Goal: Information Seeking & Learning: Learn about a topic

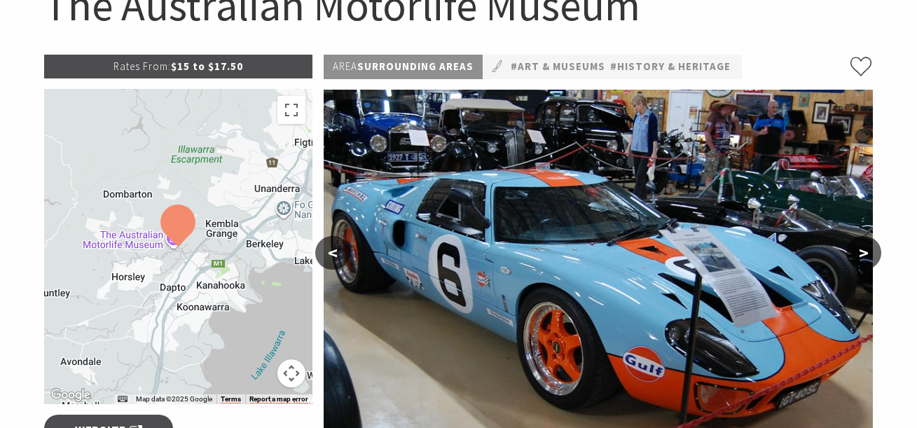
scroll to position [187, 0]
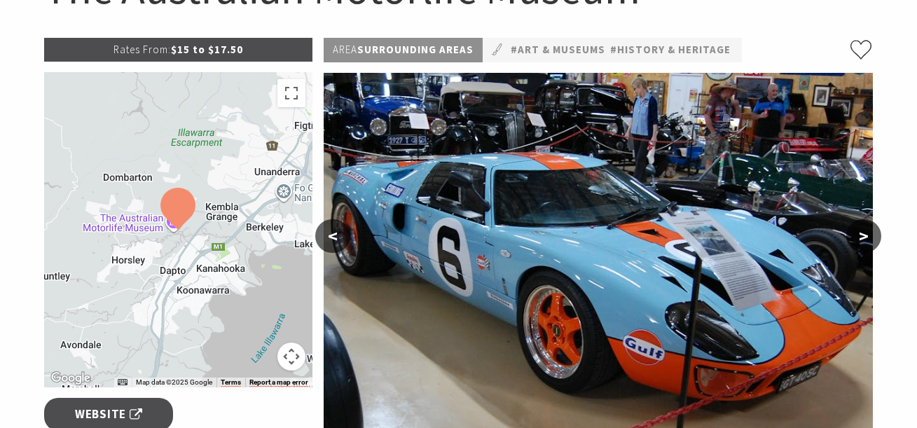
click at [868, 240] on button ">" at bounding box center [863, 236] width 35 height 34
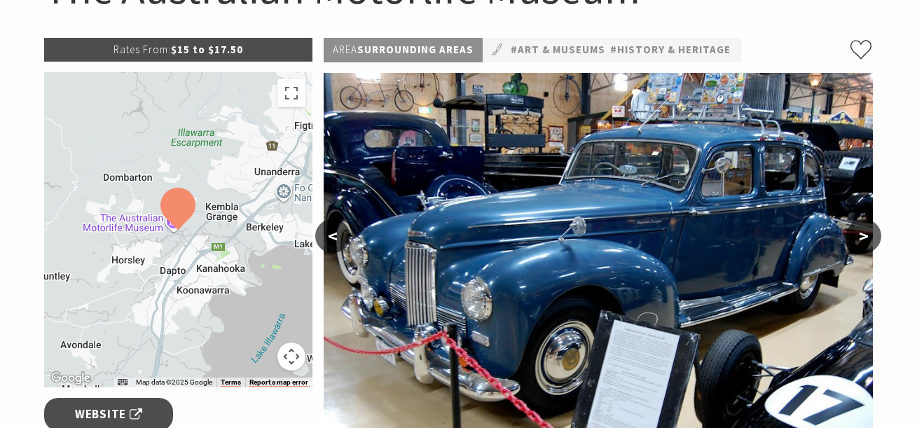
click at [868, 240] on button ">" at bounding box center [863, 236] width 35 height 34
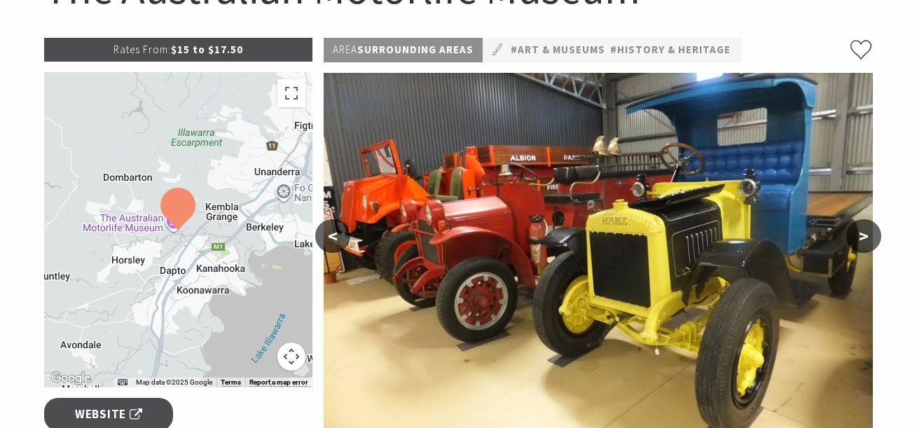
click at [868, 242] on button ">" at bounding box center [863, 236] width 35 height 34
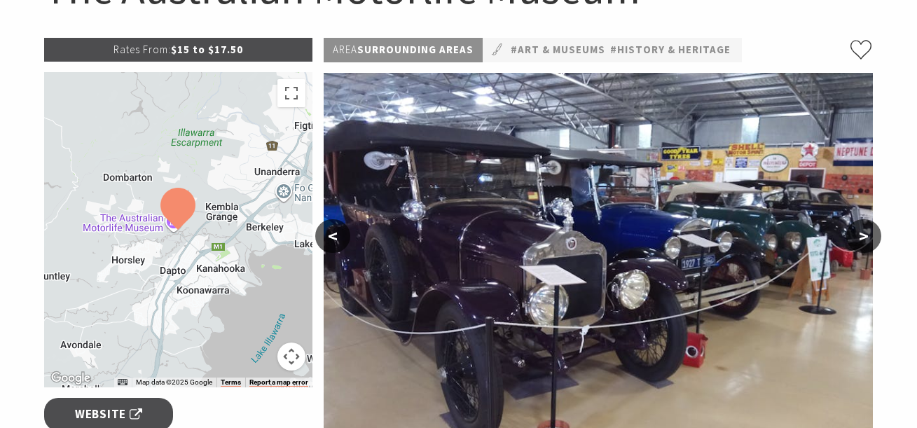
click at [868, 242] on button ">" at bounding box center [863, 236] width 35 height 34
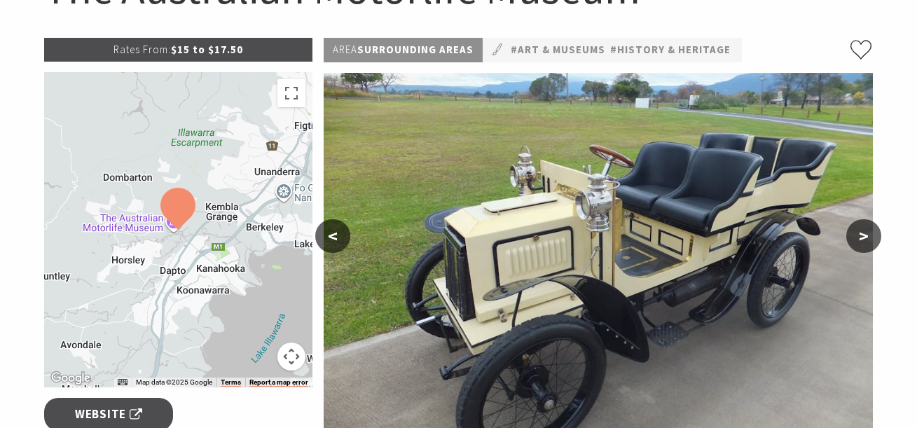
click at [868, 242] on button ">" at bounding box center [863, 236] width 35 height 34
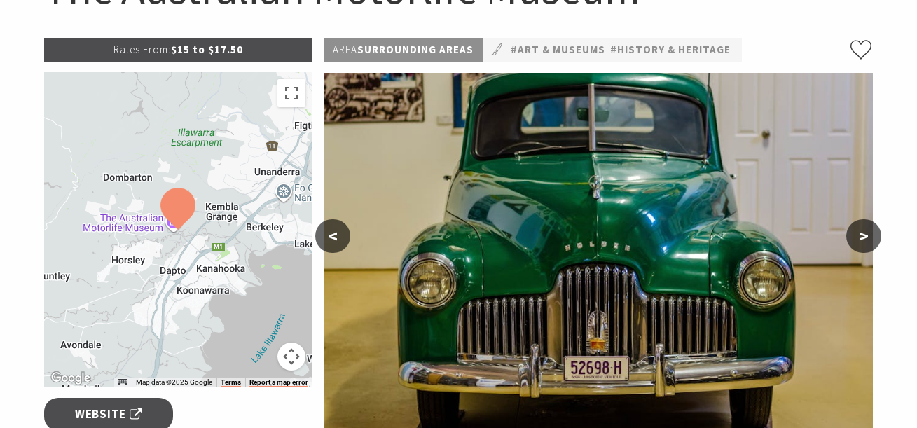
click at [868, 242] on button ">" at bounding box center [863, 236] width 35 height 34
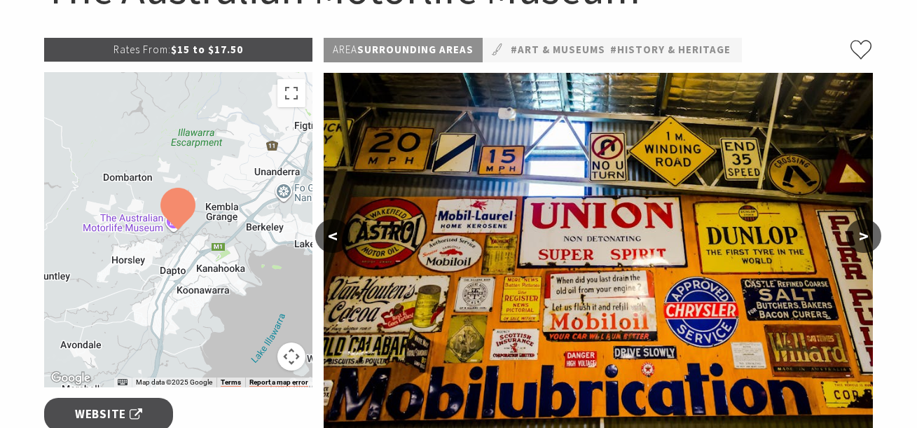
click at [868, 242] on button ">" at bounding box center [863, 236] width 35 height 34
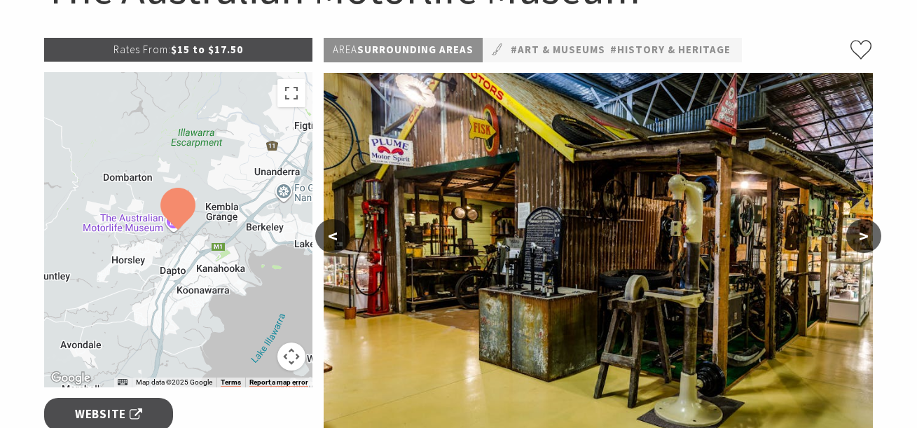
click at [868, 242] on button ">" at bounding box center [863, 236] width 35 height 34
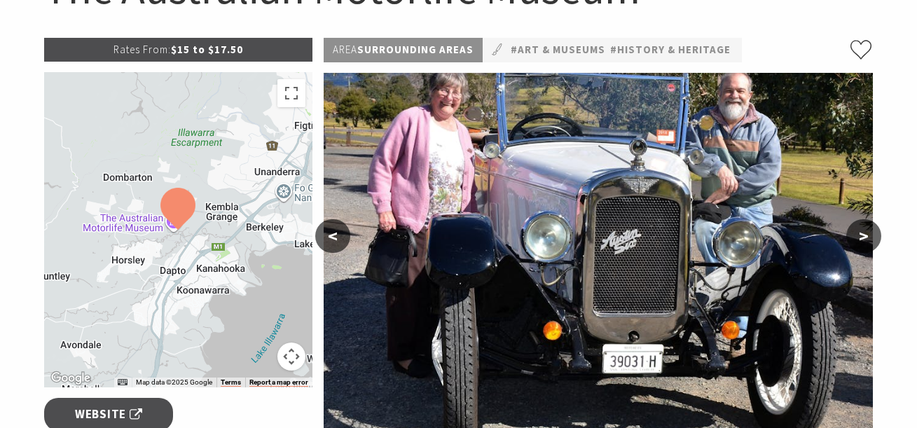
click at [868, 242] on button ">" at bounding box center [863, 236] width 35 height 34
click at [865, 240] on button ">" at bounding box center [863, 236] width 35 height 34
click at [863, 235] on button ">" at bounding box center [863, 236] width 35 height 34
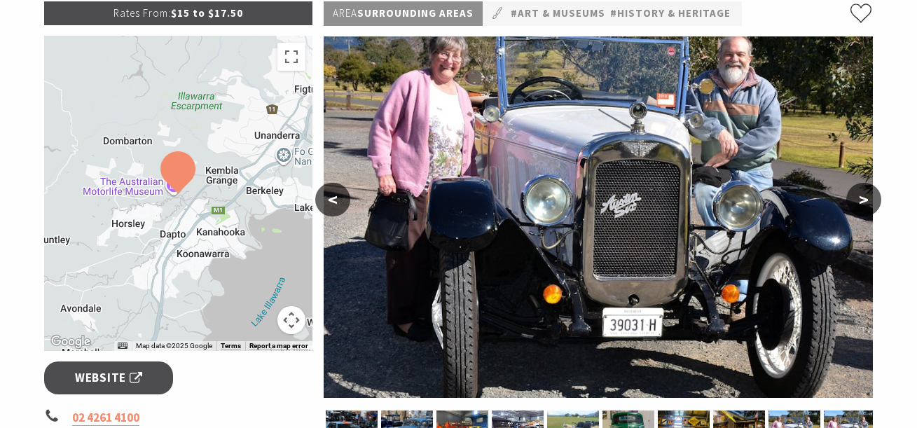
scroll to position [280, 0]
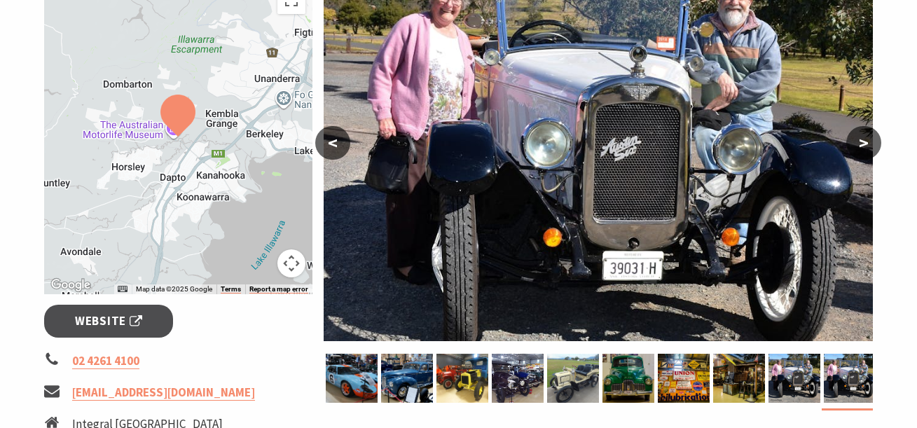
click at [867, 148] on button ">" at bounding box center [863, 143] width 35 height 34
click at [327, 373] on img at bounding box center [352, 378] width 52 height 49
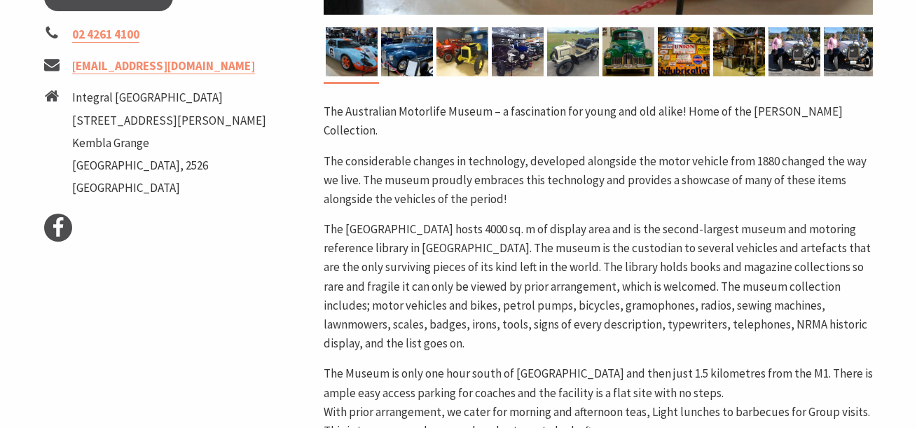
scroll to position [373, 0]
